Goal: Find specific page/section: Find specific page/section

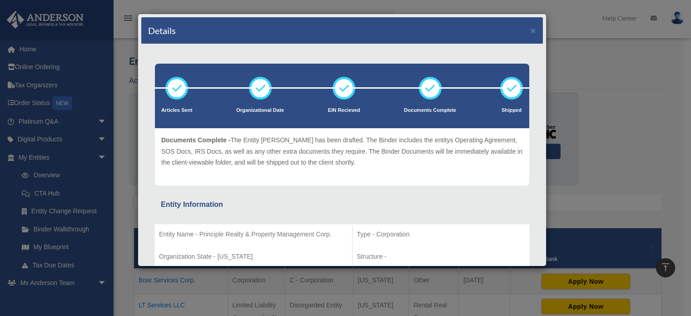
scroll to position [195, 0]
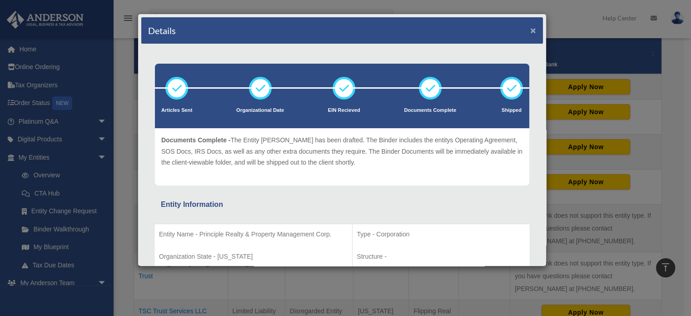
click at [530, 26] on button "×" at bounding box center [533, 30] width 6 height 10
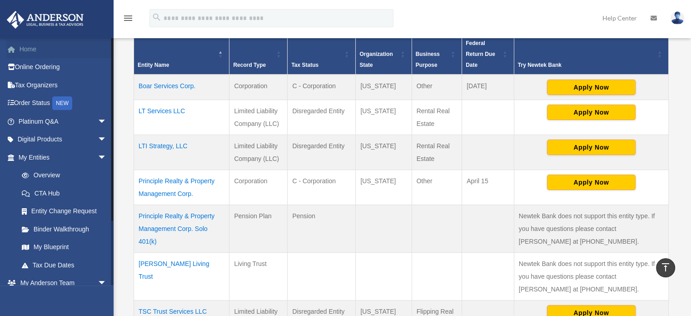
click at [29, 51] on link "Home" at bounding box center [63, 49] width 114 height 18
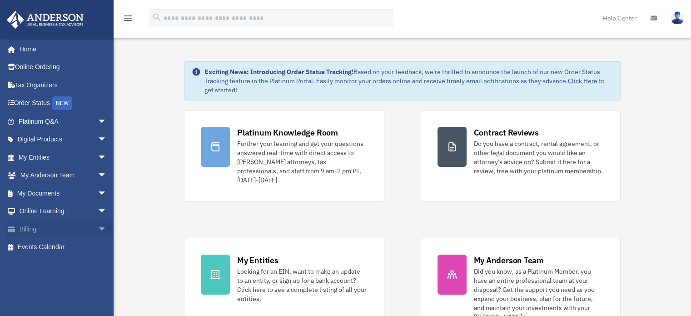
click at [87, 226] on link "Billing arrow_drop_down" at bounding box center [63, 229] width 114 height 18
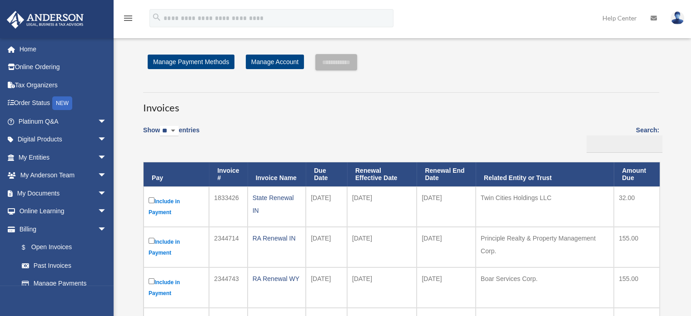
click at [35, 228] on link "Billing arrow_drop_down" at bounding box center [61, 229] width 110 height 18
click at [35, 156] on link "My Entities arrow_drop_down" at bounding box center [63, 157] width 114 height 18
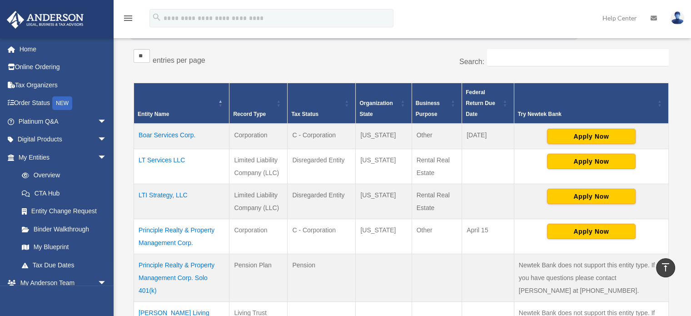
scroll to position [164, 0]
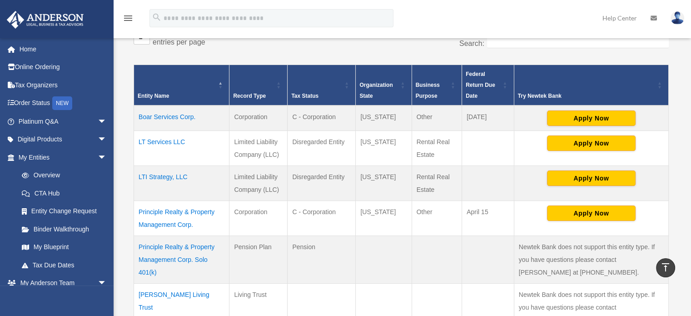
click at [173, 175] on td "LTI Strategy, LLC" at bounding box center [181, 182] width 95 height 35
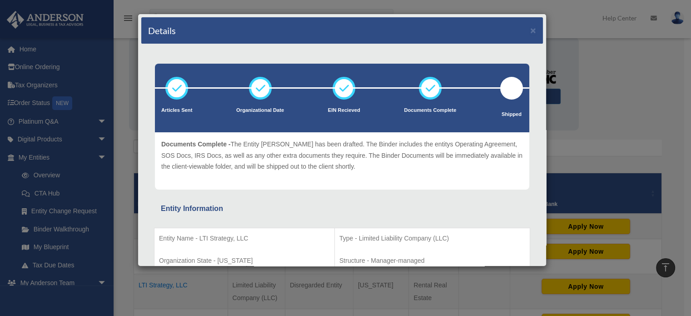
scroll to position [18, 0]
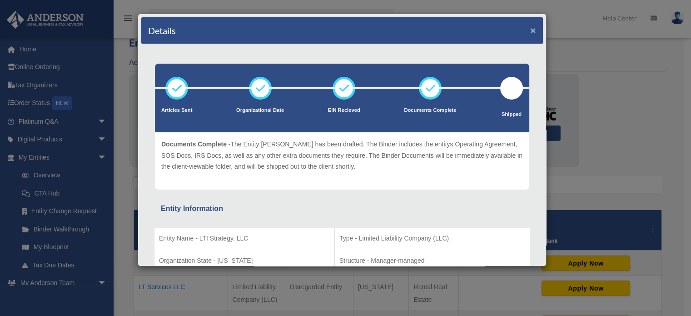
click at [530, 30] on button "×" at bounding box center [533, 30] width 6 height 10
